Goal: Task Accomplishment & Management: Use online tool/utility

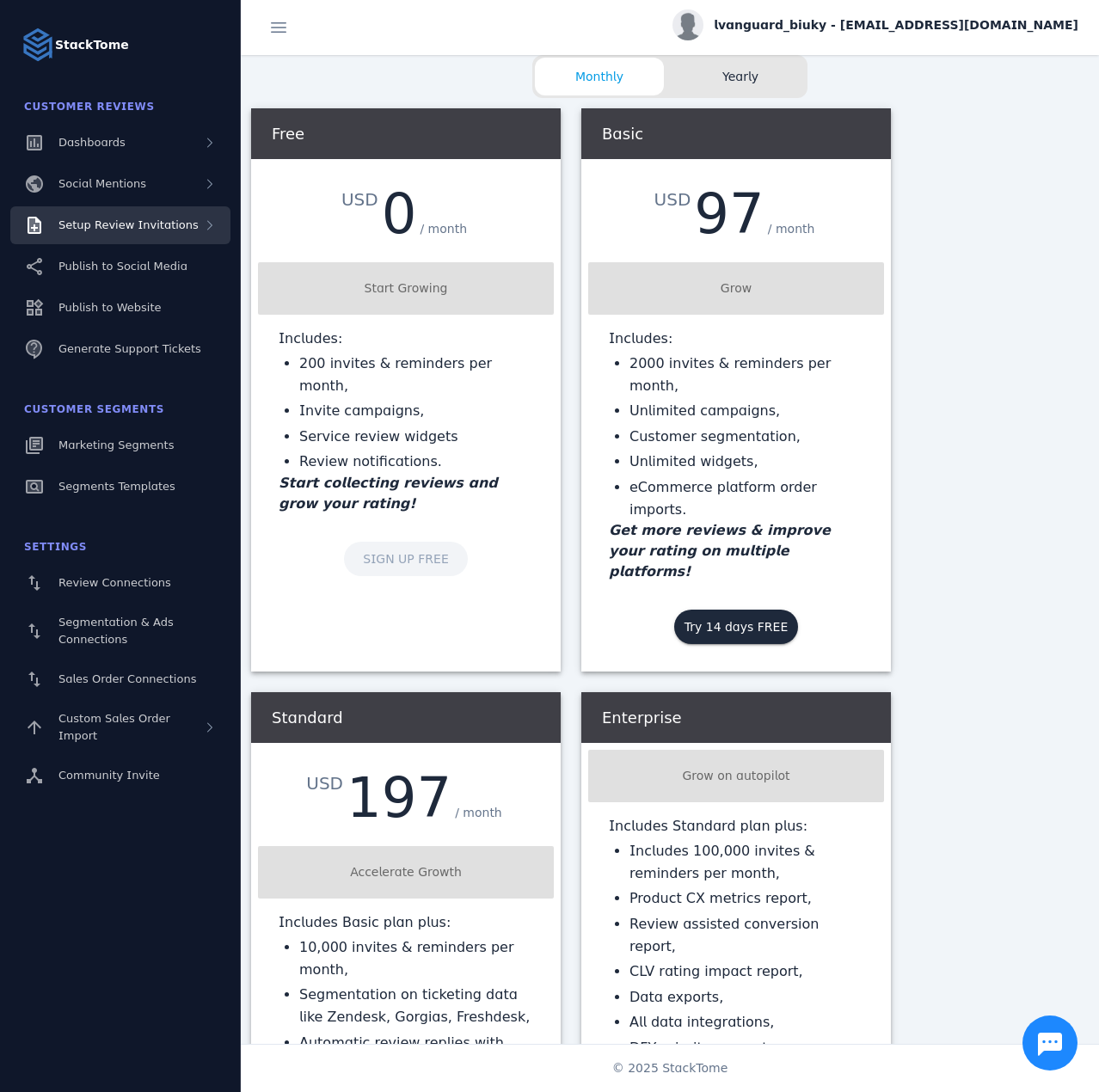
click at [169, 225] on span "Setup Review Invitations" at bounding box center [129, 224] width 140 height 12
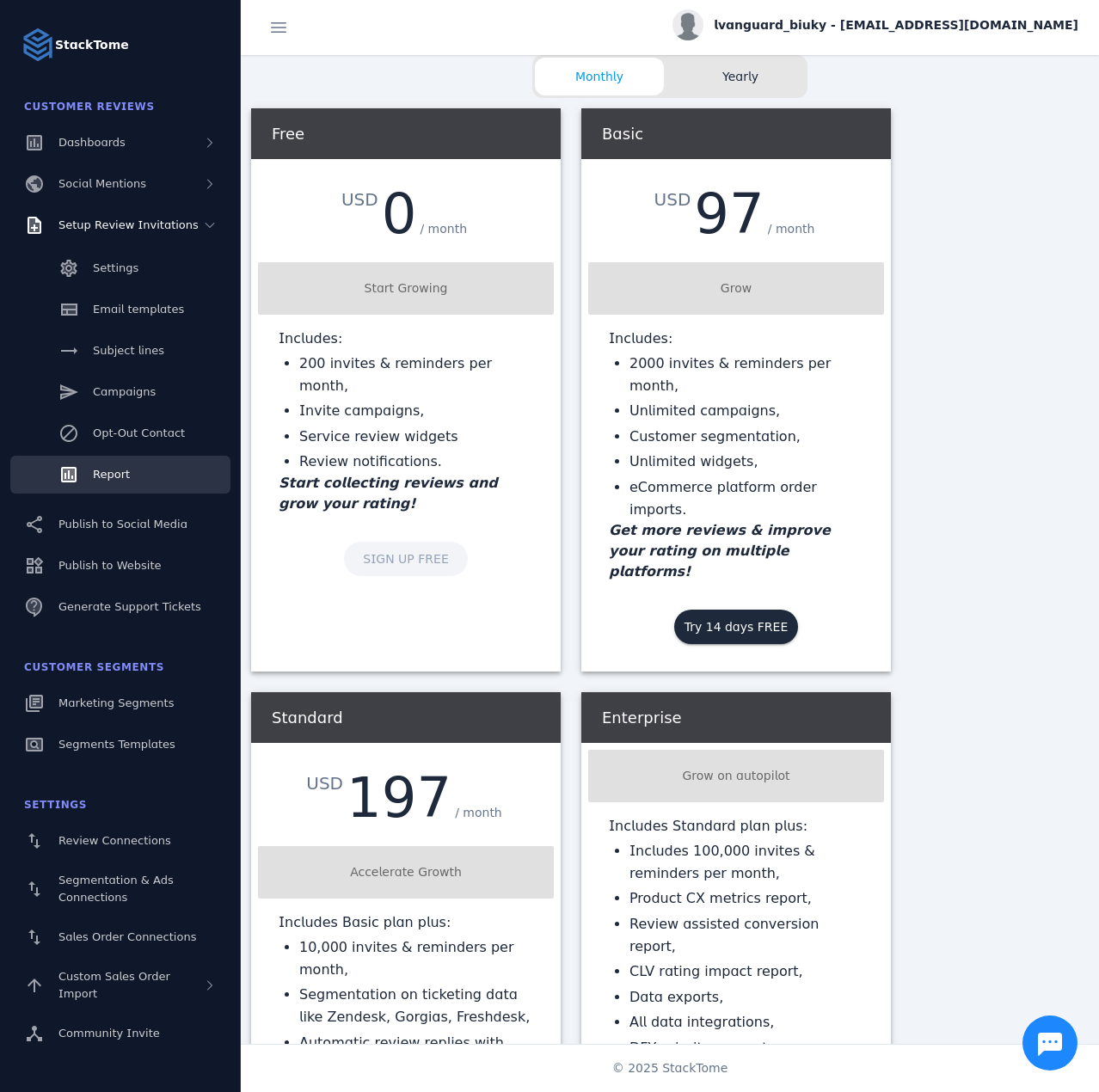
click at [125, 463] on link "Report" at bounding box center [120, 474] width 220 height 37
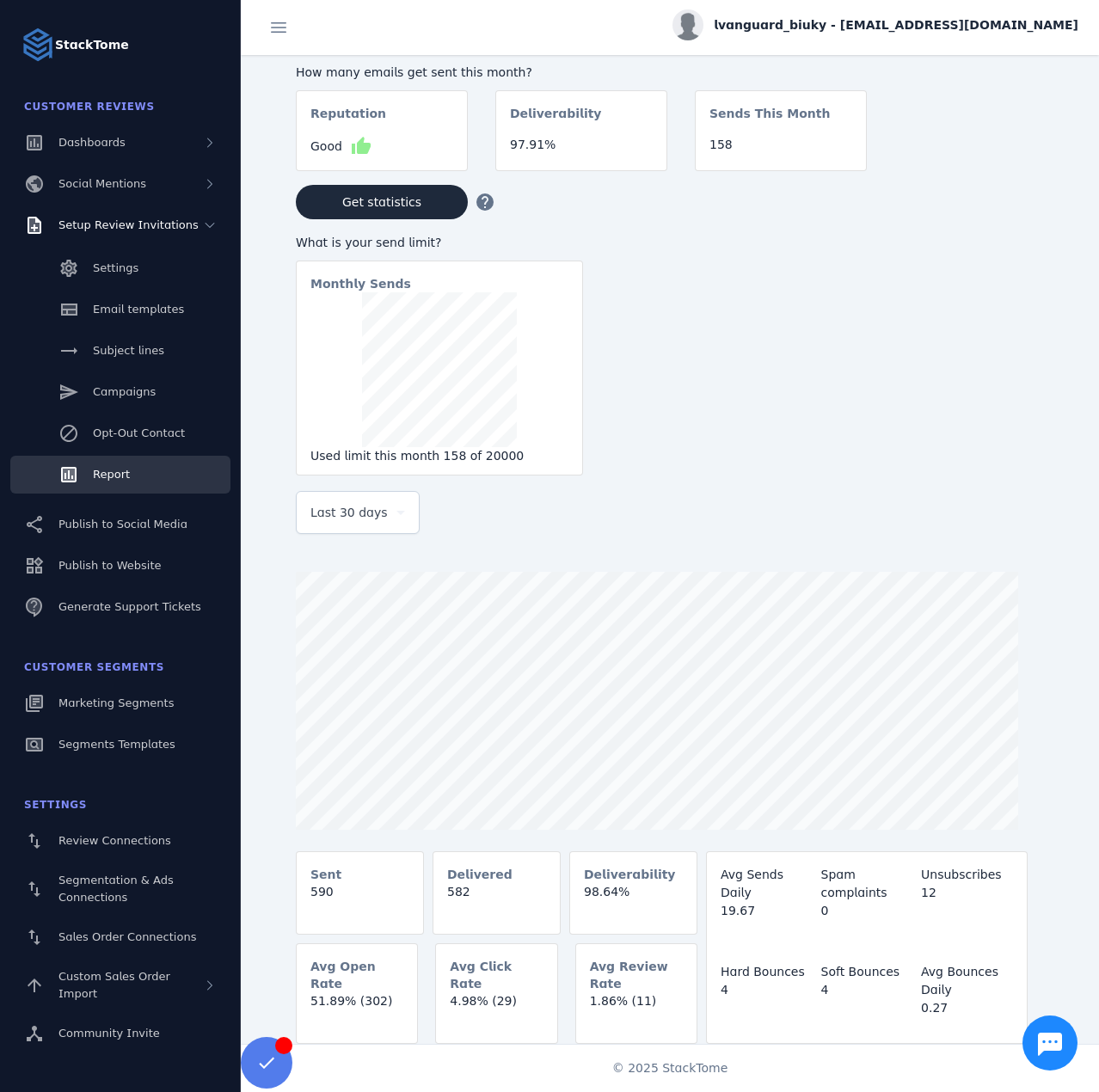
click at [340, 533] on div "Last 30 days" at bounding box center [358, 511] width 94 height 41
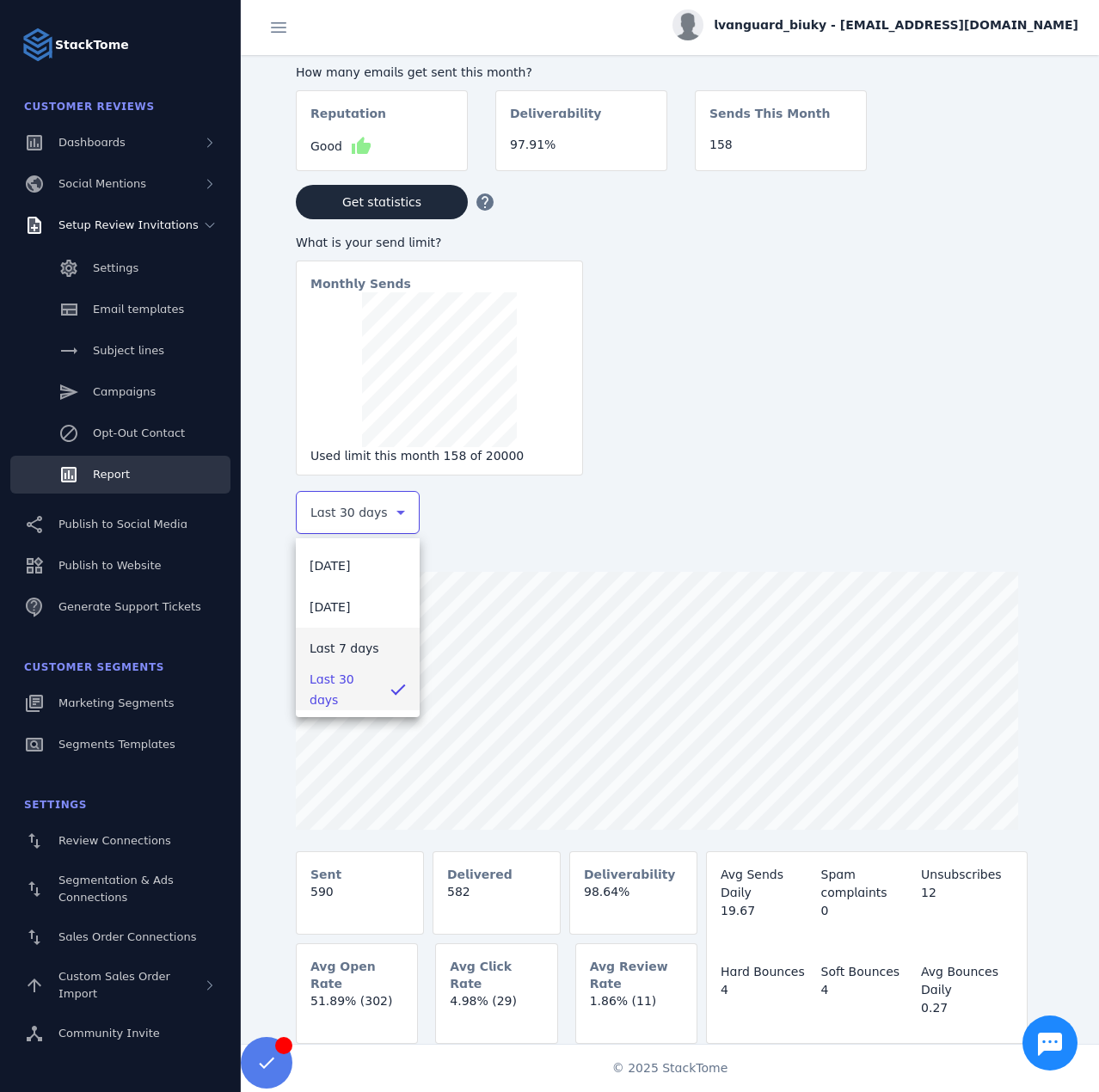
click at [345, 645] on span "Last 7 days" at bounding box center [344, 647] width 69 height 20
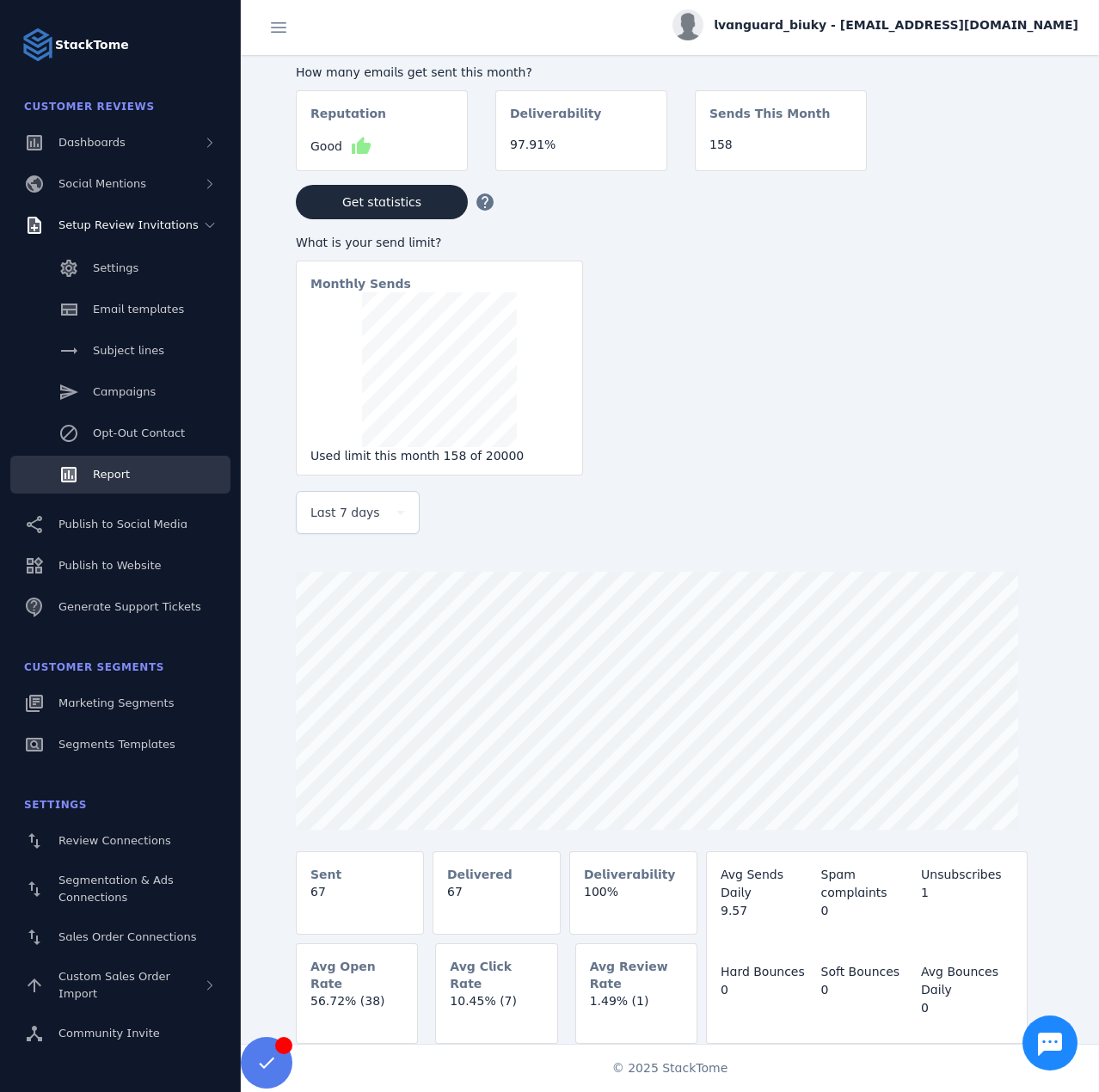
click at [942, 33] on span "lvanguard_biuky - cs_lvanguard_biuky@stacktome.com" at bounding box center [895, 25] width 364 height 18
click at [1004, 154] on button "Sign out" at bounding box center [1015, 165] width 124 height 41
